Goal: Task Accomplishment & Management: Manage account settings

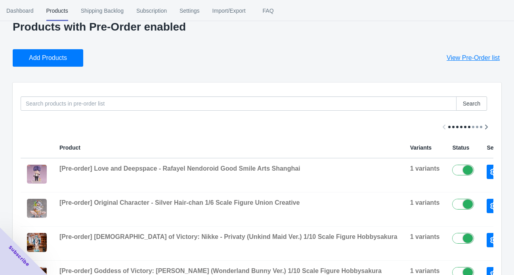
scroll to position [14, 0]
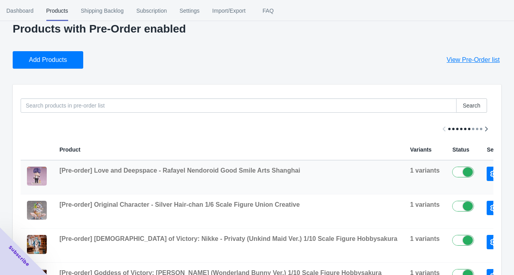
click at [458, 174] on button "button" at bounding box center [494, 174] width 15 height 14
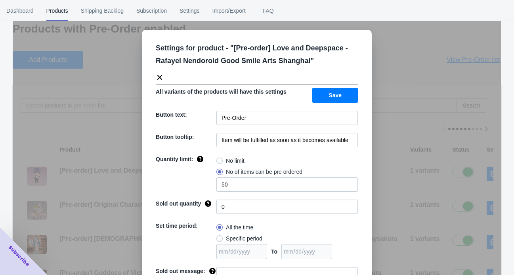
click at [230, 160] on span "No limit" at bounding box center [235, 161] width 19 height 8
click at [219, 159] on input "No limit" at bounding box center [218, 159] width 0 height 0
radio input "true"
click at [234, 236] on span "Specific period" at bounding box center [244, 238] width 36 height 8
click at [219, 236] on input "Specific period" at bounding box center [218, 236] width 0 height 0
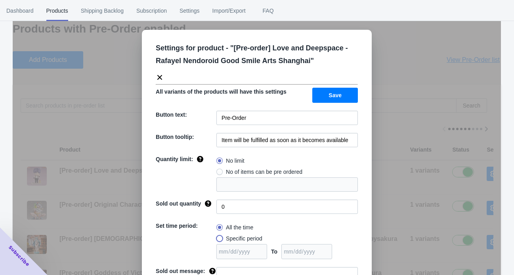
radio input "true"
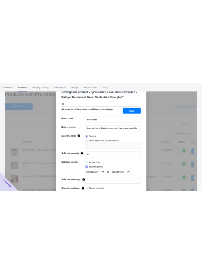
scroll to position [46, 0]
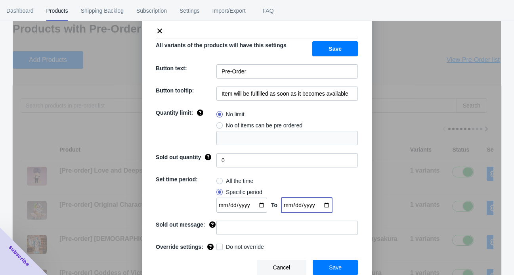
click at [317, 203] on input "date" at bounding box center [306, 204] width 51 height 15
type input "[DATE]"
click at [255, 205] on input "date" at bounding box center [241, 204] width 51 height 15
type input "[DATE]"
click at [340, 245] on button "Save" at bounding box center [335, 267] width 45 height 15
